Goal: Transaction & Acquisition: Obtain resource

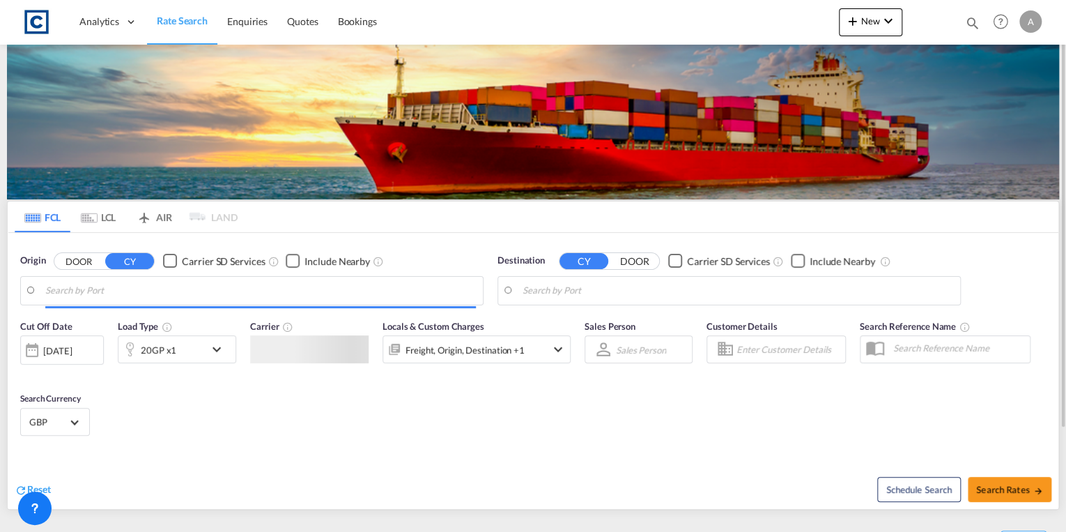
type input "GB-WA11, St. Helens"
type input "Jebel Ali, AEJEA"
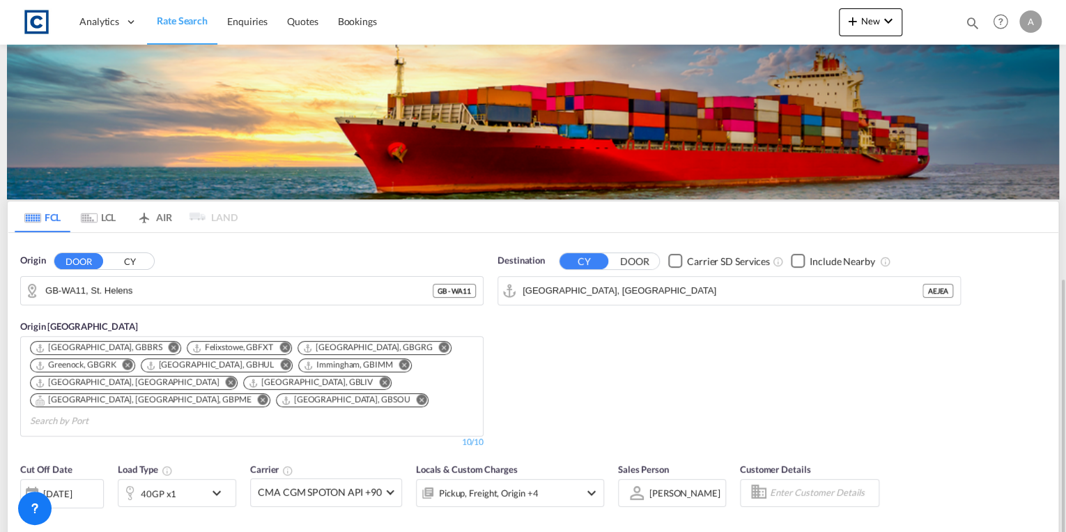
scroll to position [167, 0]
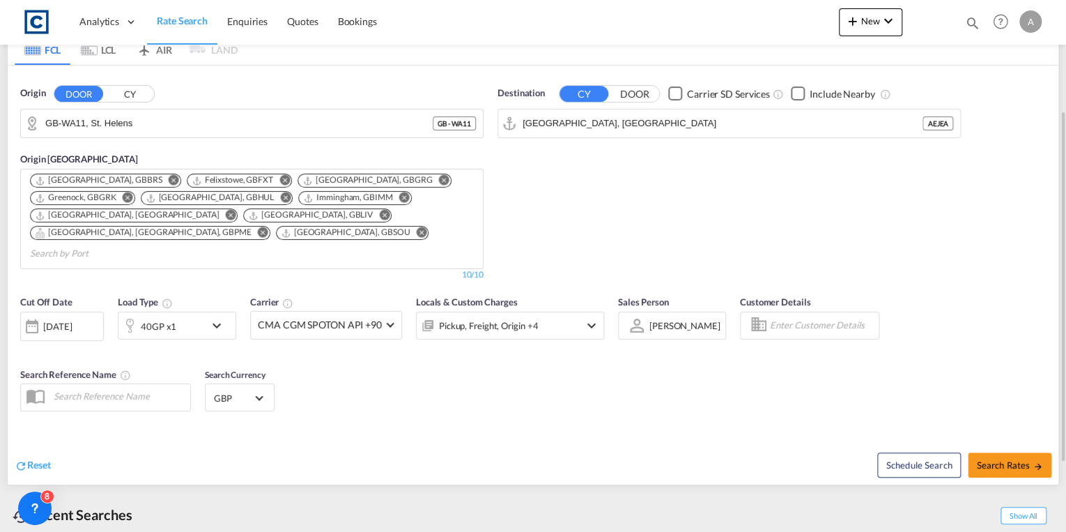
click at [67, 320] on div "27 Aug 2025" at bounding box center [57, 326] width 29 height 13
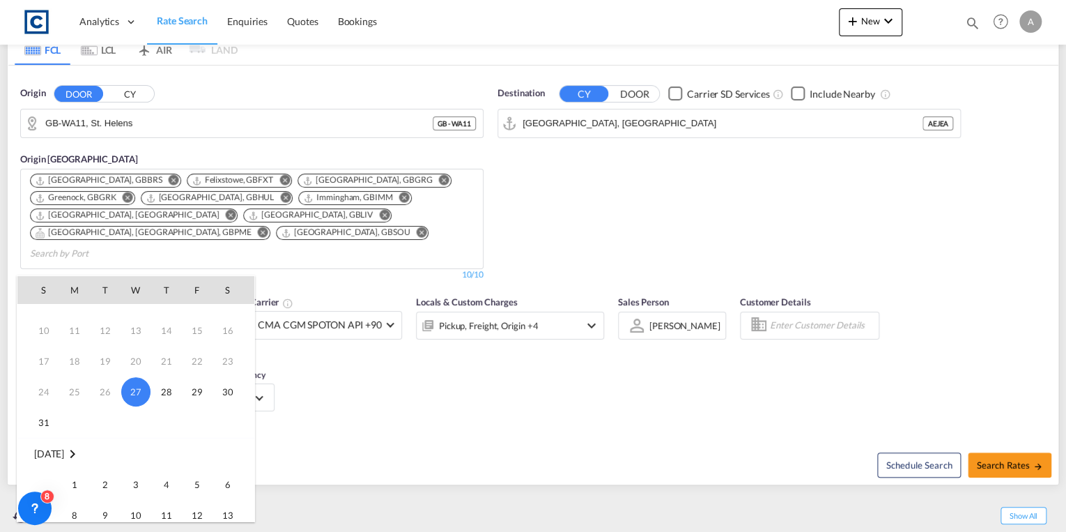
scroll to position [111, 0]
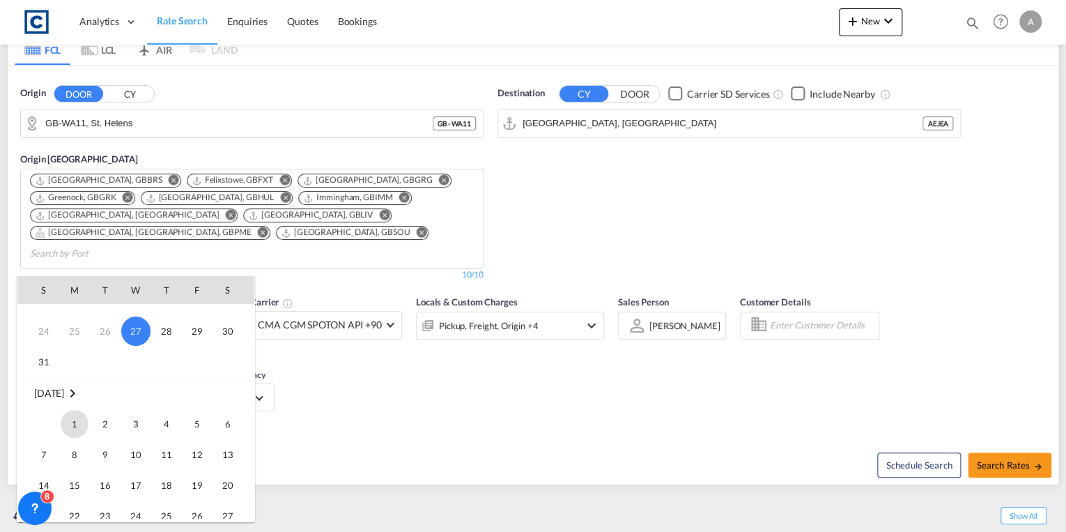
click at [64, 420] on span "1" at bounding box center [75, 424] width 28 height 28
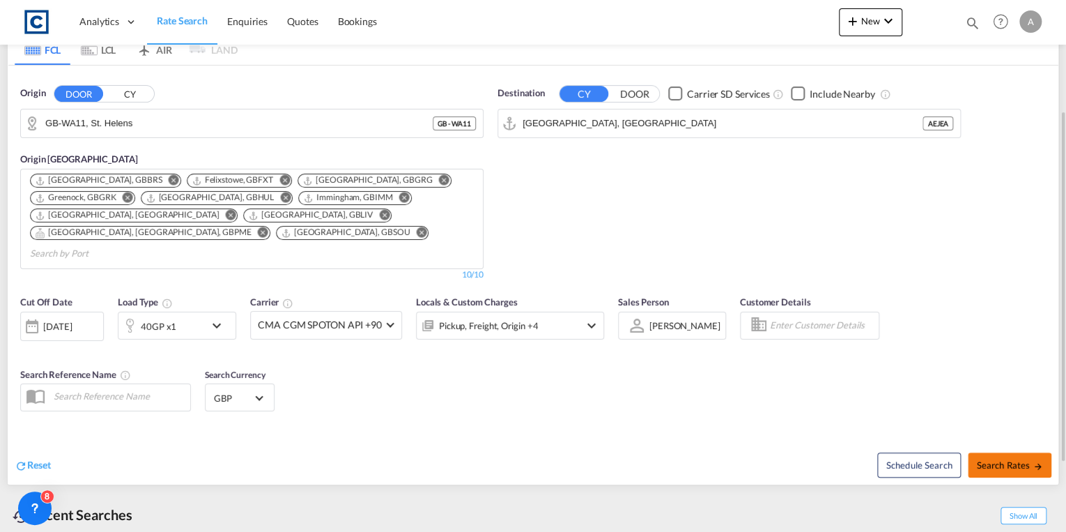
click at [1002, 452] on button "Search Rates" at bounding box center [1010, 464] width 84 height 25
type input "WA11 to AEJEA / 1 Sep 2025"
